Goal: Understand process/instructions: Learn about a topic

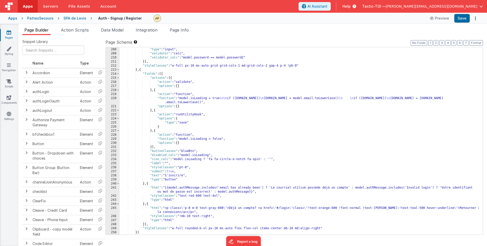
scroll to position [845, 0]
click at [441, 18] on button "Preview" at bounding box center [439, 18] width 25 height 8
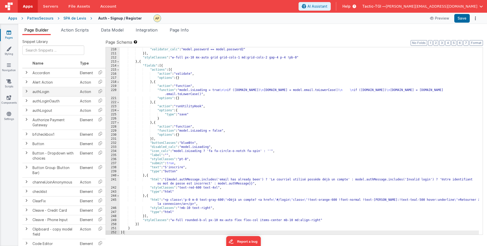
click at [25, 91] on span at bounding box center [26, 91] width 4 height 4
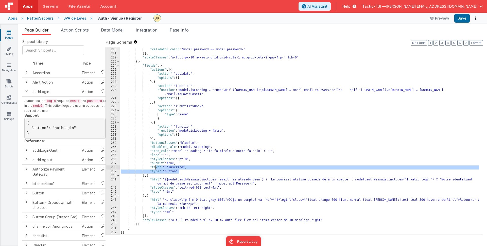
drag, startPoint x: 178, startPoint y: 172, endPoint x: 156, endPoint y: 165, distance: 23.7
click at [156, 165] on div ""validator" : "calc" , "validator_calc" : "model.password == model.password2" }…" at bounding box center [299, 140] width 359 height 195
click at [195, 169] on div ""validator" : "calc" , "validator_calc" : "model.password == model.password2" }…" at bounding box center [299, 140] width 359 height 195
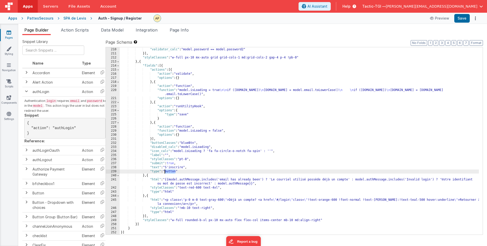
drag, startPoint x: 173, startPoint y: 173, endPoint x: 164, endPoint y: 172, distance: 8.6
click at [164, 172] on div ""validator" : "calc" , "validator_calc" : "model.password == model.password2" }…" at bounding box center [299, 140] width 359 height 195
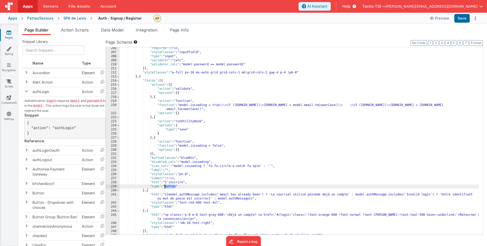
scroll to position [837, 0]
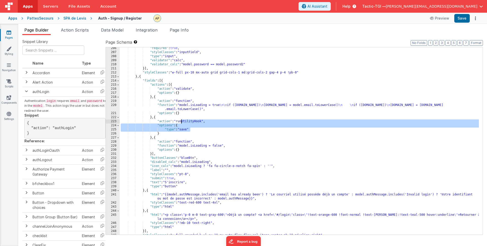
drag, startPoint x: 193, startPoint y: 131, endPoint x: 176, endPoint y: 120, distance: 20.4
click at [176, 120] on div ""required" : true , "styleClasses" : "inputField" , "type" : "input" , "validat…" at bounding box center [299, 143] width 359 height 195
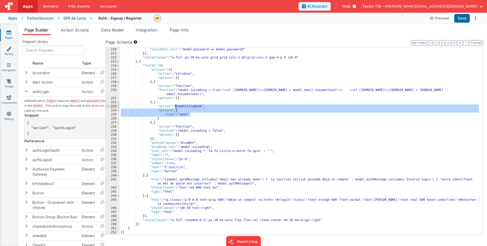
scroll to position [852, 0]
click at [210, 115] on div ""validator" : "calc" , "validator_calc" : "model.password == model.password2" }…" at bounding box center [299, 140] width 359 height 195
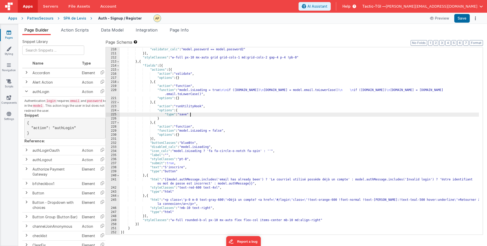
drag, startPoint x: 181, startPoint y: 30, endPoint x: 180, endPoint y: 37, distance: 6.9
click at [181, 30] on span "Page Info" at bounding box center [179, 29] width 19 height 5
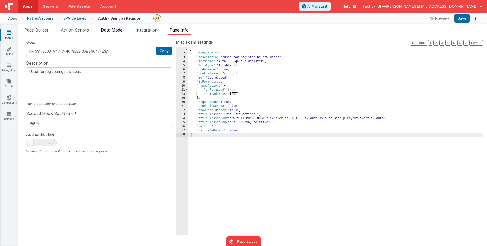
drag, startPoint x: 150, startPoint y: 30, endPoint x: 121, endPoint y: 30, distance: 29.7
click at [149, 31] on span "Integration" at bounding box center [147, 29] width 22 height 5
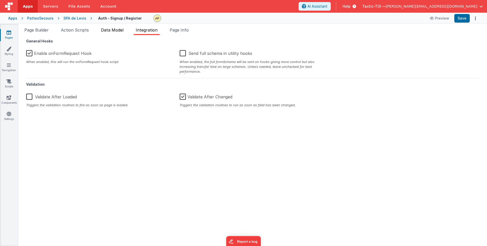
click at [120, 30] on span "Data Model" at bounding box center [112, 29] width 23 height 5
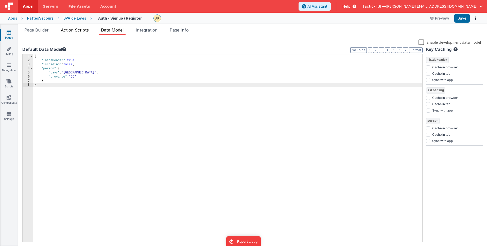
click at [84, 30] on span "Action Scripts" at bounding box center [75, 29] width 28 height 5
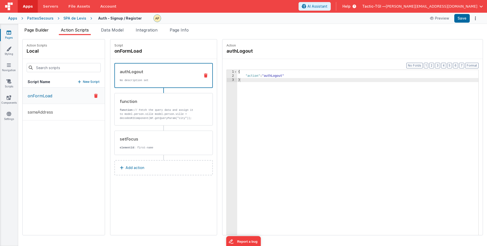
click at [38, 31] on span "Page Builder" at bounding box center [36, 29] width 24 height 5
